Goal: Task Accomplishment & Management: Manage account settings

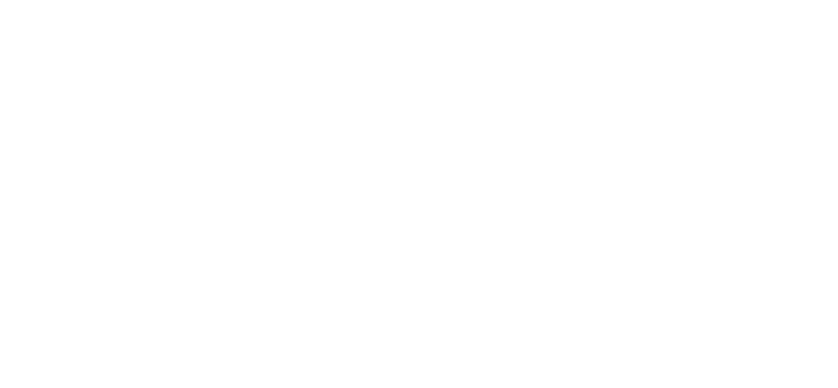
click at [233, 286] on body at bounding box center [419, 194] width 838 height 388
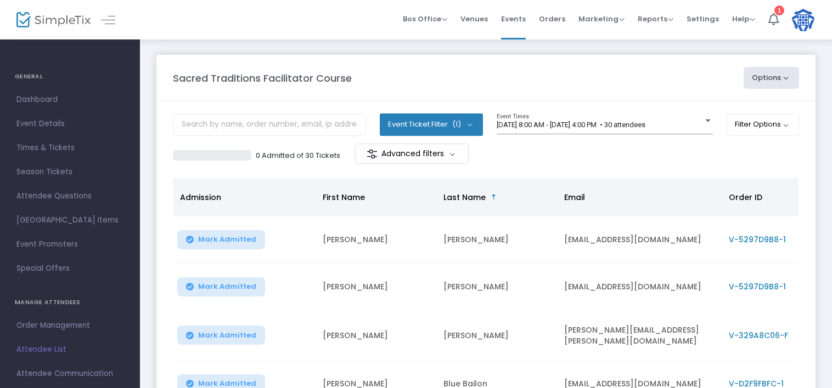
click at [586, 154] on div "0 Admitted of 30 Tickets Advanced filters" at bounding box center [486, 155] width 626 height 23
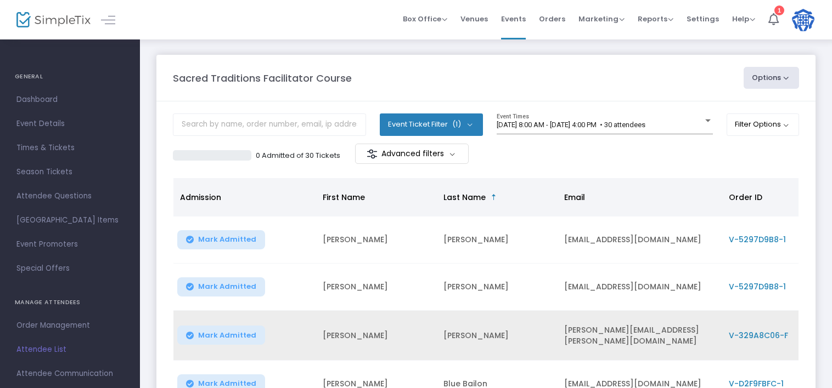
click at [228, 331] on span "Mark Admitted" at bounding box center [227, 335] width 58 height 9
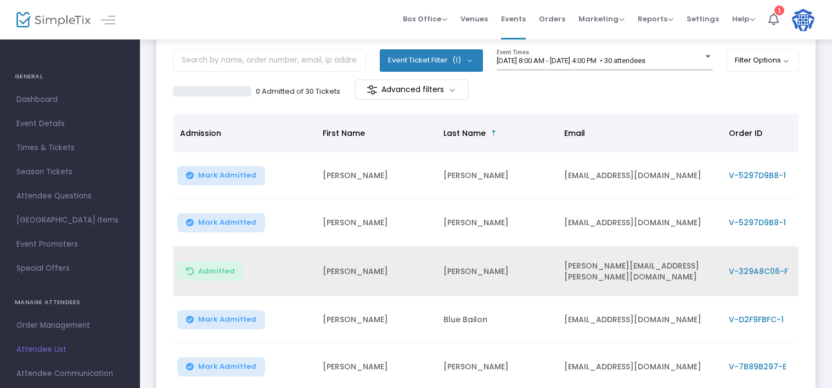
scroll to position [66, 0]
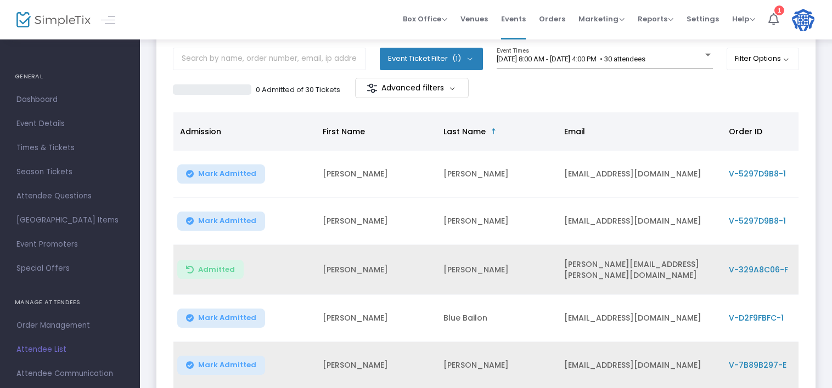
click at [227, 361] on span "Mark Admitted" at bounding box center [227, 365] width 58 height 9
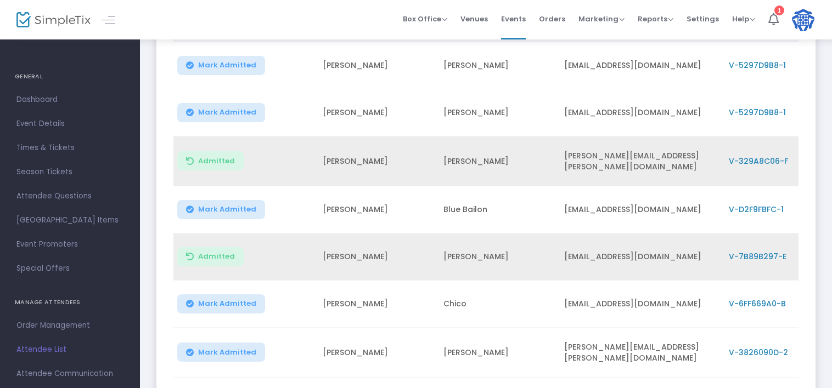
scroll to position [176, 0]
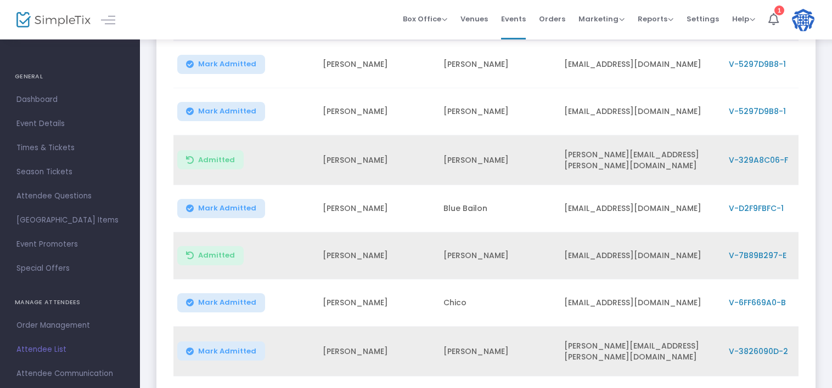
click at [221, 350] on span "Mark Admitted" at bounding box center [227, 351] width 58 height 9
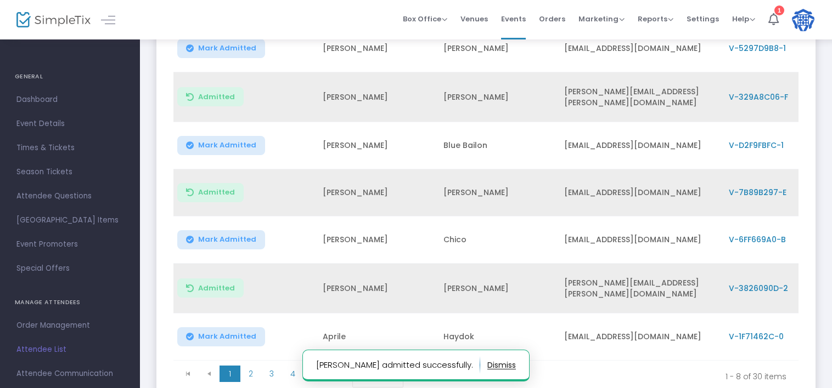
scroll to position [241, 0]
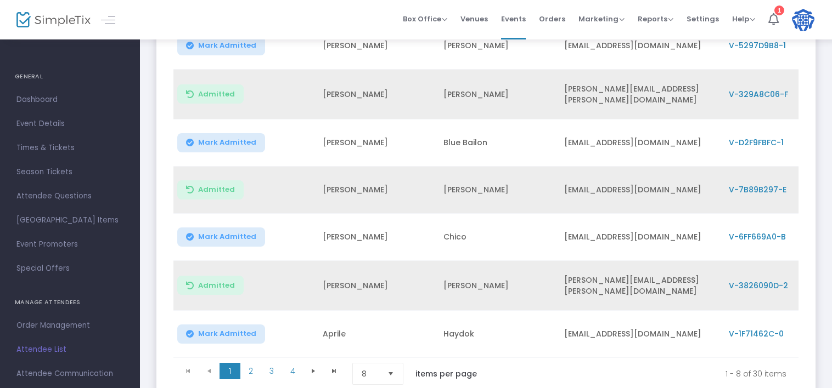
click at [213, 332] on span "Mark Admitted" at bounding box center [227, 334] width 58 height 9
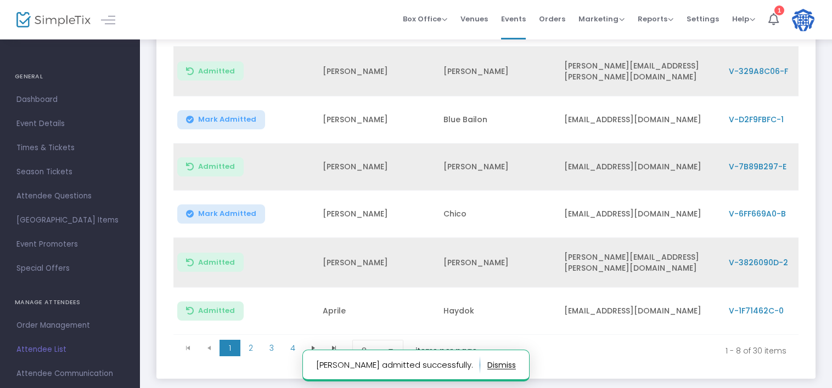
scroll to position [285, 0]
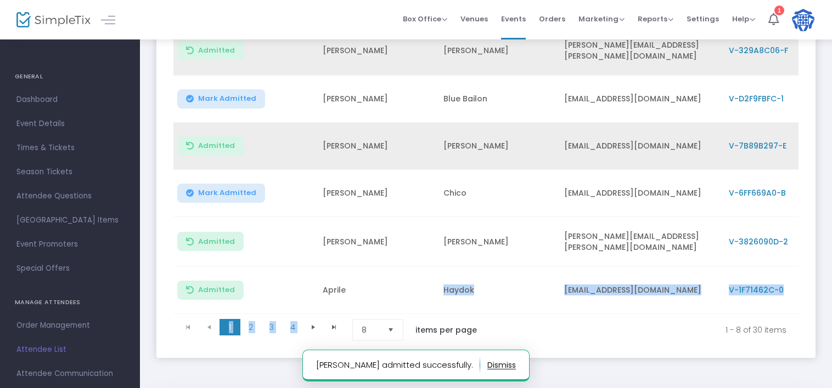
drag, startPoint x: 393, startPoint y: 284, endPoint x: 511, endPoint y: 320, distance: 122.8
click at [511, 320] on kendo-grid "Admission First Name Last Name Email Order ID Section Mark Admitted Jacob Allis…" at bounding box center [486, 119] width 626 height 454
click at [508, 324] on kendo-pager-info "1 - 8 of 30 items" at bounding box center [643, 330] width 286 height 22
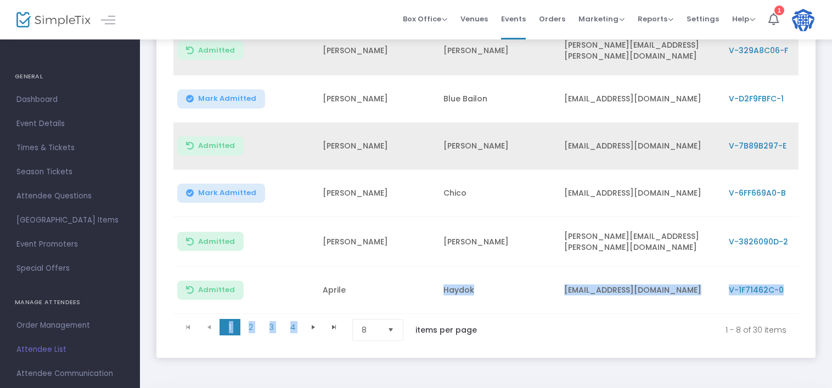
click at [394, 327] on span "Select" at bounding box center [391, 330] width 18 height 18
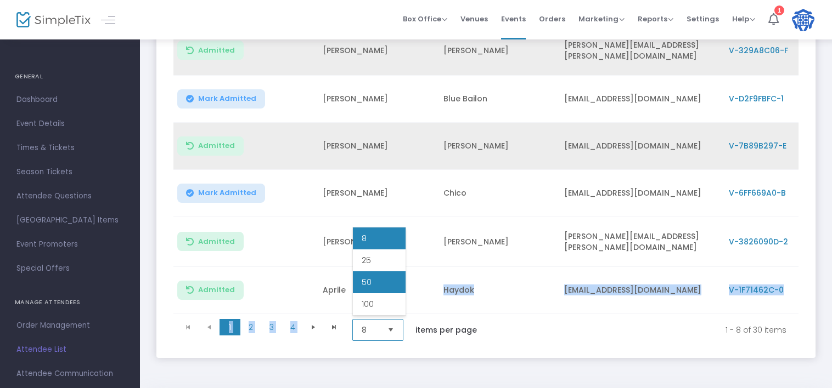
click at [366, 281] on span "50" at bounding box center [366, 282] width 10 height 11
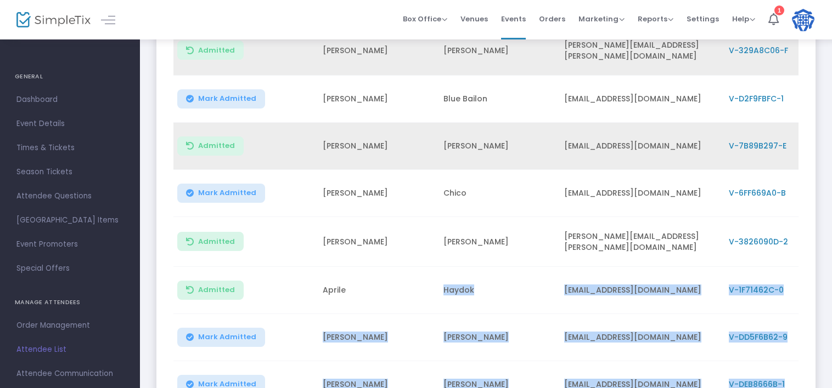
click at [366, 281] on td "Aprile" at bounding box center [376, 290] width 121 height 47
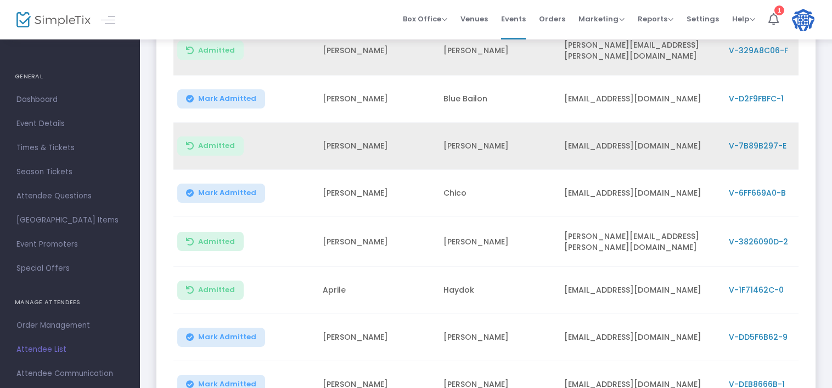
click at [228, 380] on span "Mark Admitted" at bounding box center [227, 384] width 58 height 9
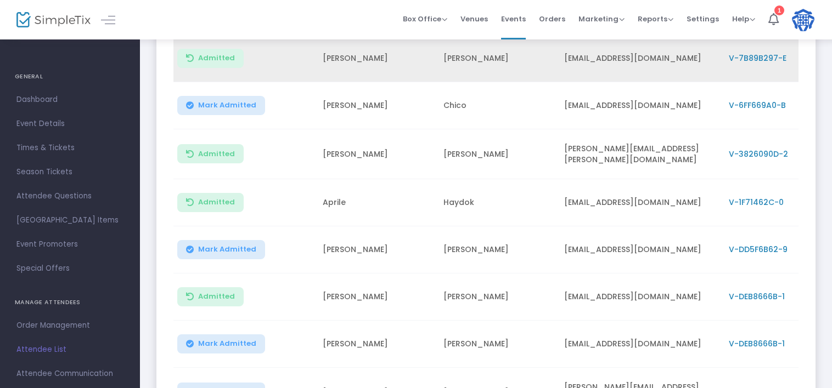
scroll to position [395, 0]
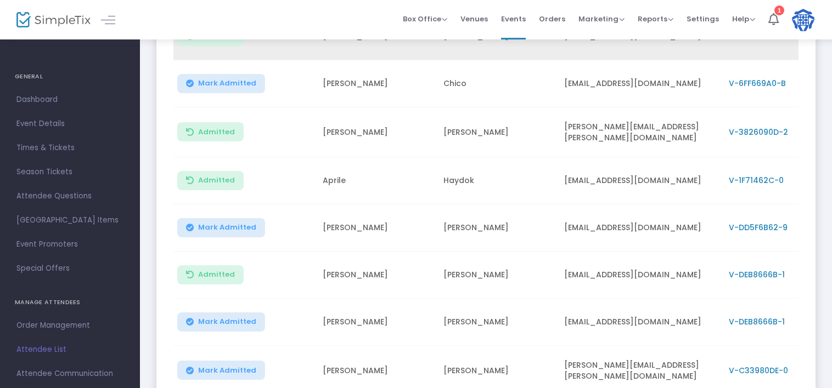
click at [224, 369] on button "Mark Admitted" at bounding box center [221, 370] width 88 height 19
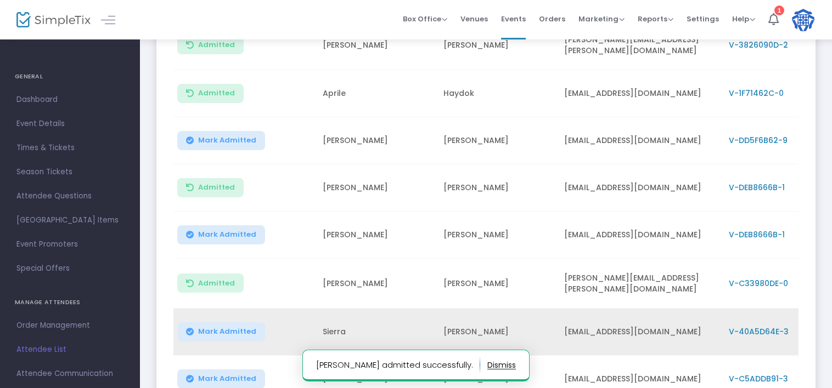
scroll to position [483, 0]
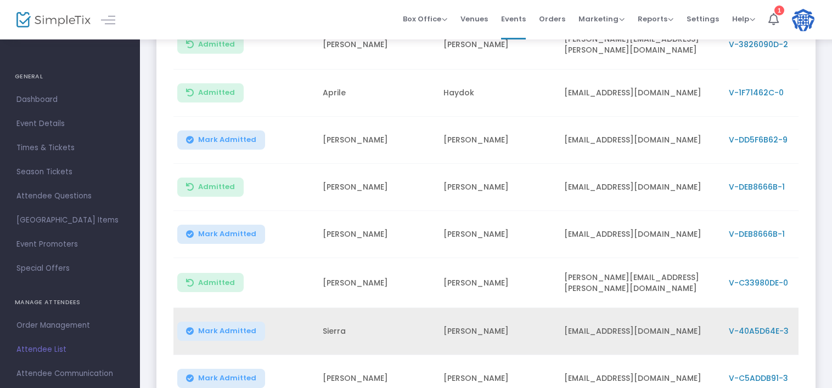
click at [218, 327] on span "Mark Admitted" at bounding box center [227, 331] width 58 height 9
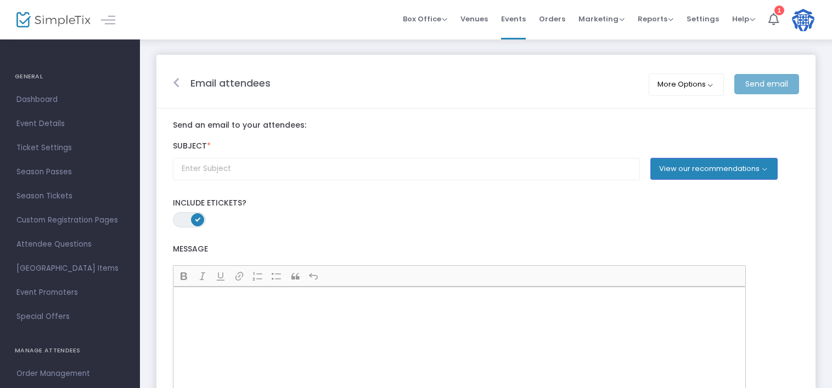
scroll to position [205, 0]
